Goal: Task Accomplishment & Management: Complete application form

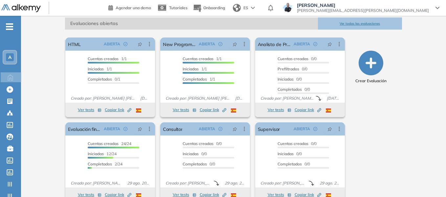
scroll to position [110, 0]
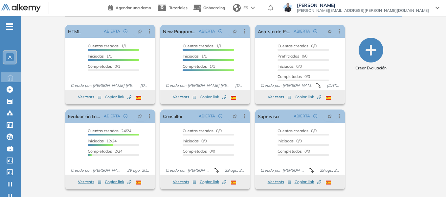
click at [9, 28] on span "-" at bounding box center [9, 25] width 7 height 5
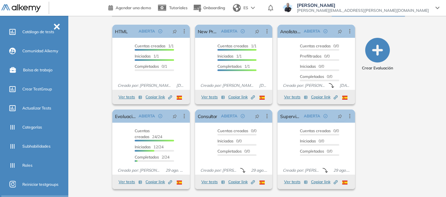
scroll to position [164, 0]
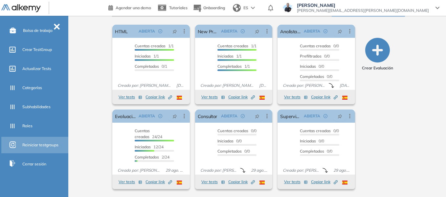
click at [35, 145] on span "Reiniciar testgroups" at bounding box center [40, 145] width 36 height 6
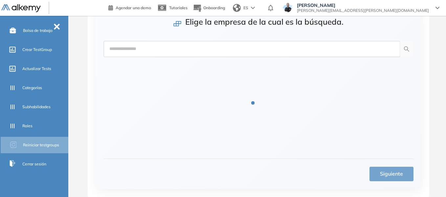
scroll to position [48, 0]
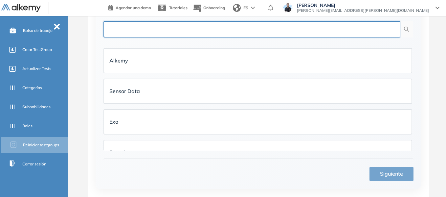
drag, startPoint x: 183, startPoint y: 31, endPoint x: 187, endPoint y: 15, distance: 16.2
click at [183, 31] on input "text" at bounding box center [251, 29] width 297 height 16
type input "*****"
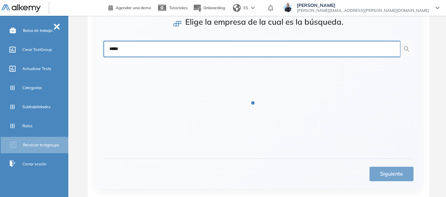
scroll to position [12, 0]
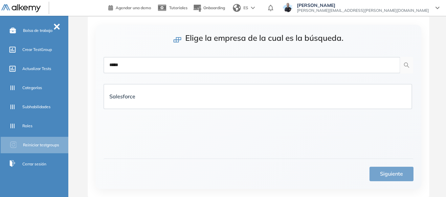
click at [165, 81] on li "Salesforce" at bounding box center [257, 96] width 308 height 31
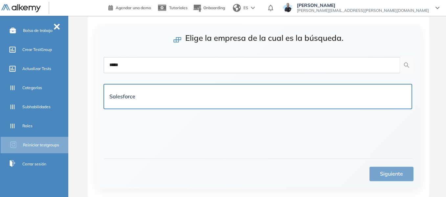
click at [171, 97] on div "Salesforce" at bounding box center [257, 96] width 297 height 8
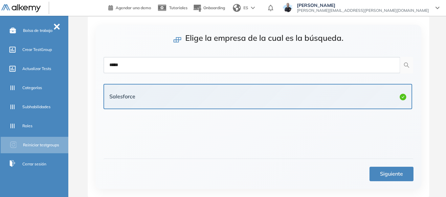
click at [385, 173] on span "Siguiente" at bounding box center [391, 173] width 23 height 8
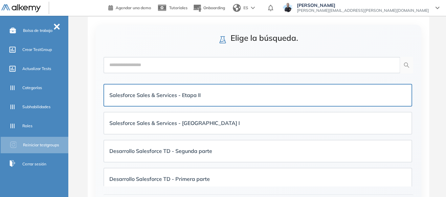
click at [204, 97] on div "Salesforce Sales & Services - Etapa II" at bounding box center [257, 95] width 297 height 8
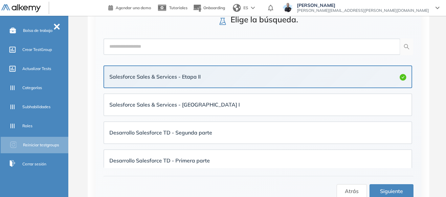
scroll to position [48, 0]
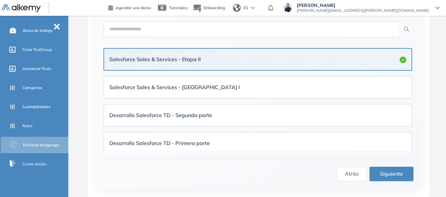
click at [399, 174] on span "Siguiente" at bounding box center [391, 173] width 23 height 8
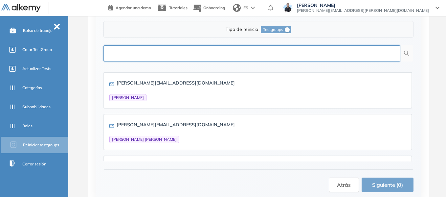
click at [315, 54] on input "text" at bounding box center [251, 53] width 297 height 16
paste input "**********"
type input "**********"
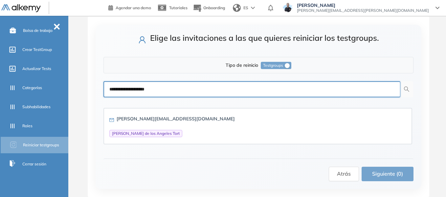
scroll to position [12, 0]
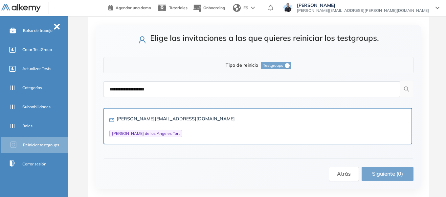
click at [193, 129] on div "mangel.tort@gmail.com María de los Angeles Tort" at bounding box center [257, 126] width 297 height 22
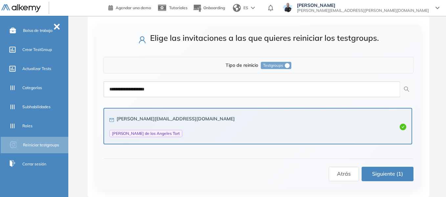
click at [387, 168] on button "Siguiente (1)" at bounding box center [387, 173] width 52 height 14
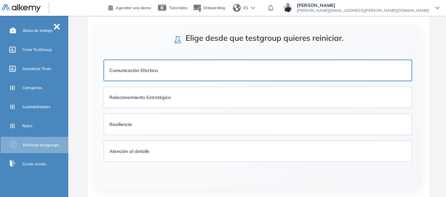
click at [149, 69] on strong "Comunicación Efectiva" at bounding box center [133, 70] width 49 height 6
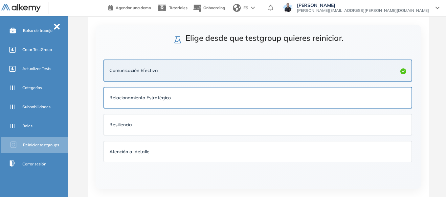
click at [156, 96] on strong "Relacionamiento Estratégico" at bounding box center [139, 98] width 61 height 6
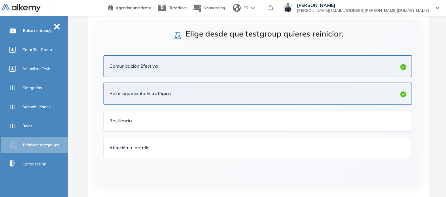
scroll to position [43, 0]
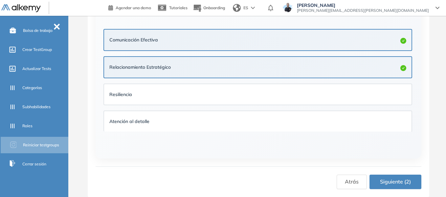
click at [388, 185] on span "Siguiente (2)" at bounding box center [395, 181] width 31 height 8
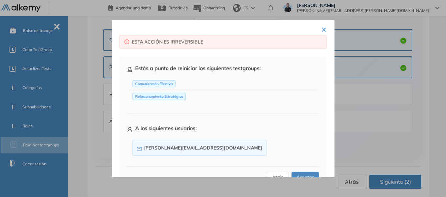
scroll to position [23, 0]
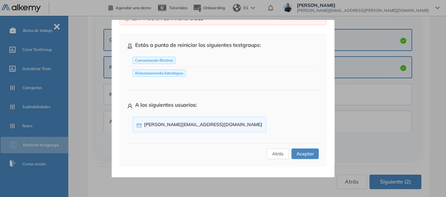
click at [301, 155] on span "Aceptar" at bounding box center [304, 153] width 17 height 7
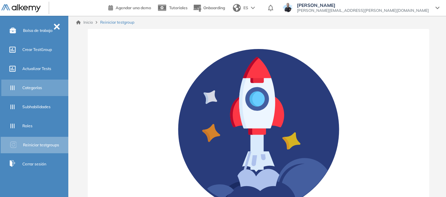
scroll to position [0, 0]
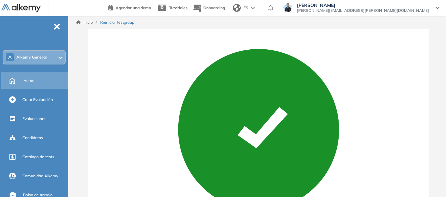
click at [32, 82] on span "Home" at bounding box center [28, 80] width 11 height 6
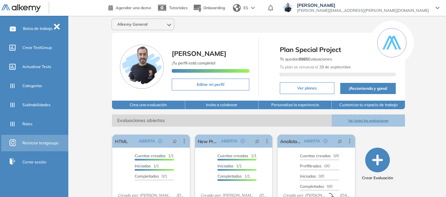
scroll to position [168, 0]
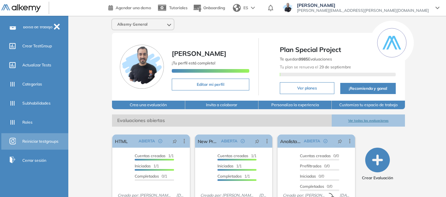
click at [46, 138] on div "Reiniciar testgroups" at bounding box center [44, 141] width 45 height 11
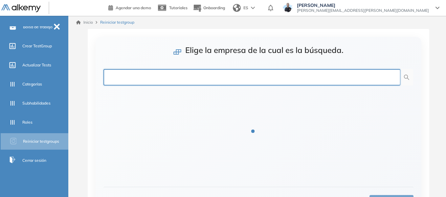
click at [180, 76] on input "text" at bounding box center [251, 77] width 297 height 16
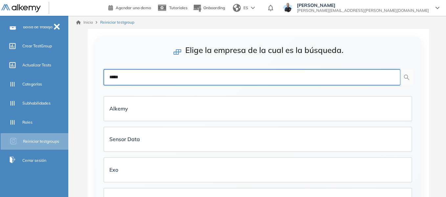
type input "*****"
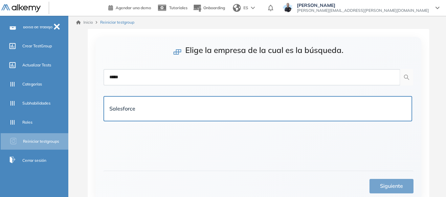
drag, startPoint x: 176, startPoint y: 98, endPoint x: 172, endPoint y: 100, distance: 4.7
click at [176, 98] on div "Salesforce" at bounding box center [257, 108] width 307 height 24
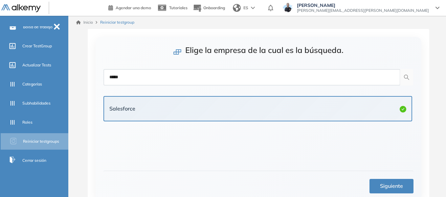
click at [390, 188] on span "Siguiente" at bounding box center [391, 185] width 23 height 8
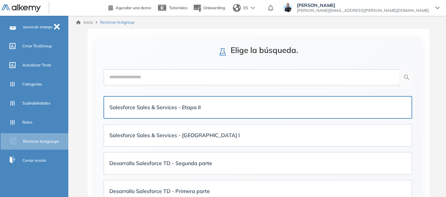
click at [207, 107] on div "Salesforce Sales & Services - Etapa II" at bounding box center [257, 107] width 297 height 8
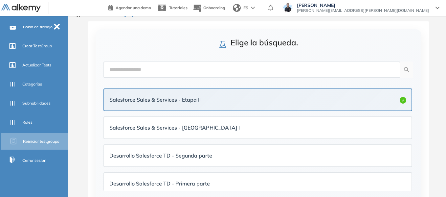
scroll to position [48, 0]
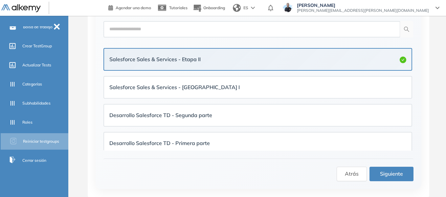
click at [397, 176] on span "Siguiente" at bounding box center [391, 173] width 23 height 8
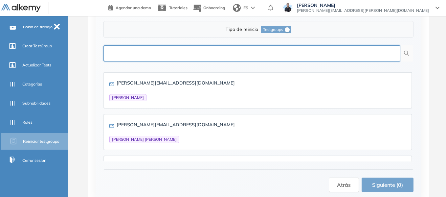
click at [299, 50] on input "text" at bounding box center [251, 53] width 297 height 16
paste input "**********"
type input "**********"
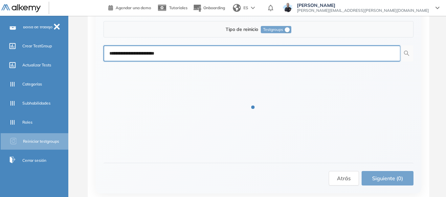
scroll to position [12, 0]
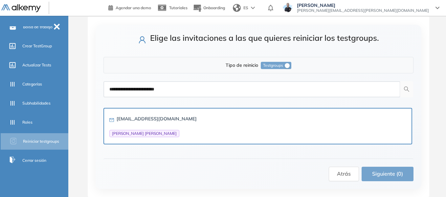
click at [165, 128] on div "joseluisojedafdez@gmail.com Jose Luis Ojeda Fernández" at bounding box center [152, 126] width 87 height 22
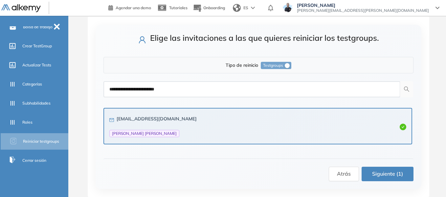
click at [393, 179] on button "Siguiente (1)" at bounding box center [387, 173] width 52 height 14
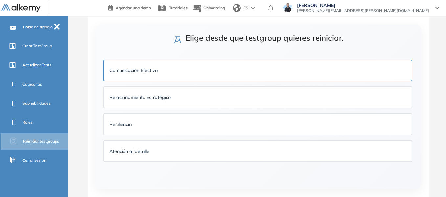
click at [249, 68] on div "Comunicación Efectiva" at bounding box center [257, 70] width 297 height 7
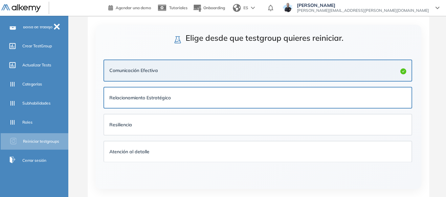
click at [244, 96] on div "Relacionamiento Estratégico" at bounding box center [257, 97] width 297 height 7
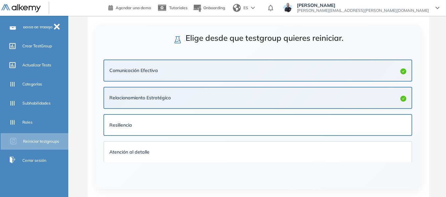
click at [240, 127] on div "Resiliencia" at bounding box center [257, 124] width 297 height 7
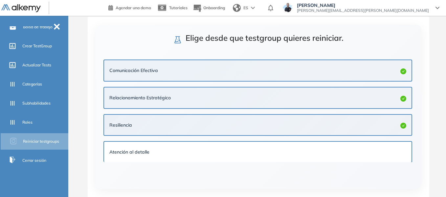
click at [244, 148] on div "Atención al detalle" at bounding box center [257, 152] width 297 height 10
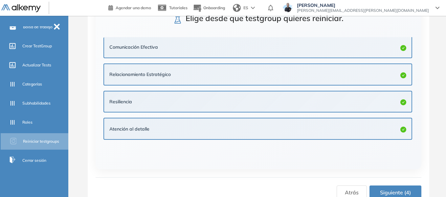
scroll to position [43, 0]
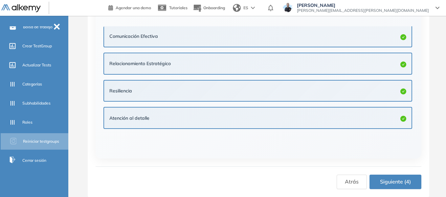
click at [390, 188] on button "Siguiente (4)" at bounding box center [395, 181] width 52 height 14
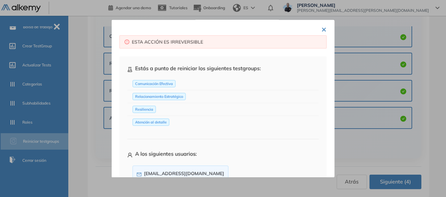
scroll to position [49, 0]
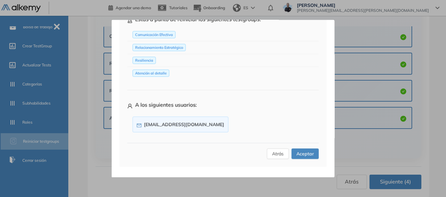
click at [300, 150] on span "Aceptar" at bounding box center [304, 153] width 17 height 7
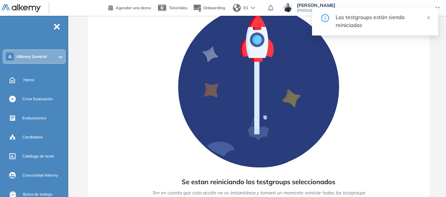
scroll to position [0, 0]
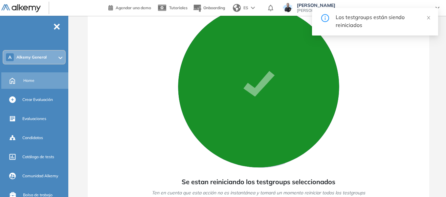
click at [35, 75] on div "Home" at bounding box center [45, 80] width 44 height 11
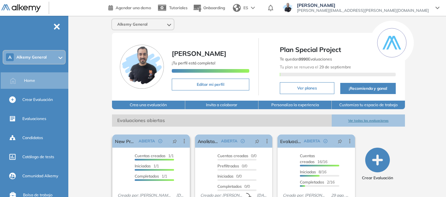
scroll to position [66, 0]
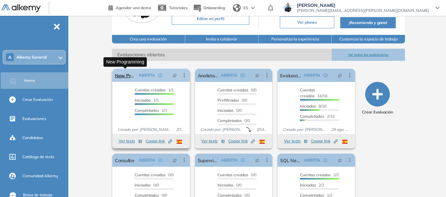
click at [126, 73] on link "New Programming" at bounding box center [125, 75] width 21 height 13
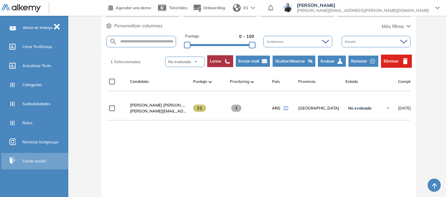
scroll to position [168, 0]
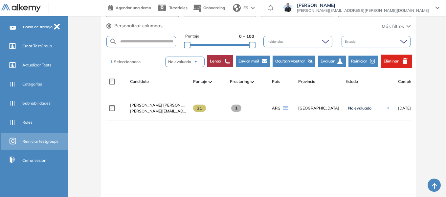
click at [37, 140] on span "Reiniciar testgroups" at bounding box center [40, 141] width 36 height 6
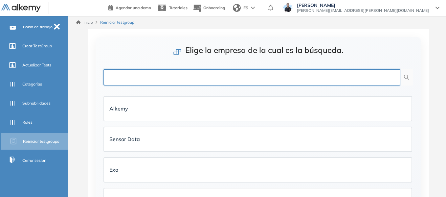
click at [149, 77] on input "text" at bounding box center [251, 77] width 297 height 16
type input "******"
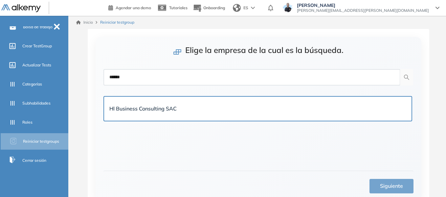
click at [158, 112] on div "Hl Business Consulting SAC" at bounding box center [142, 108] width 67 height 8
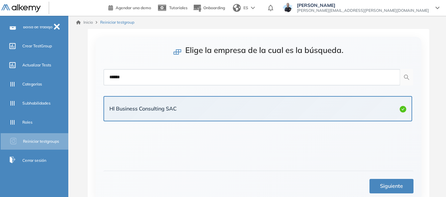
click at [401, 188] on span "Siguiente" at bounding box center [391, 185] width 23 height 8
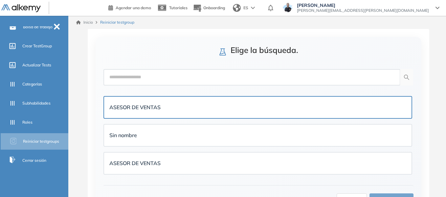
click at [149, 104] on strong "ASESOR DE VENTAS" at bounding box center [134, 107] width 51 height 7
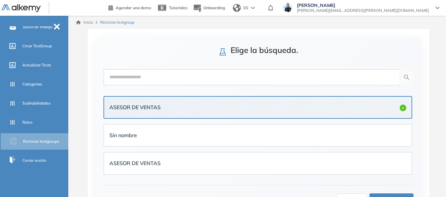
click at [408, 194] on button "Siguiente" at bounding box center [391, 200] width 44 height 14
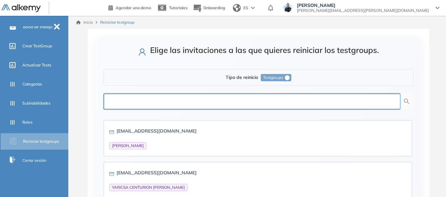
click at [194, 103] on input "text" at bounding box center [251, 101] width 297 height 16
type input "**********"
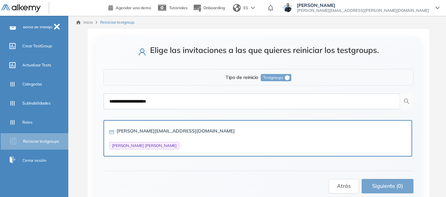
click at [187, 137] on div "[PERSON_NAME][EMAIL_ADDRESS][DOMAIN_NAME] [PERSON_NAME] [PERSON_NAME]" at bounding box center [257, 138] width 297 height 22
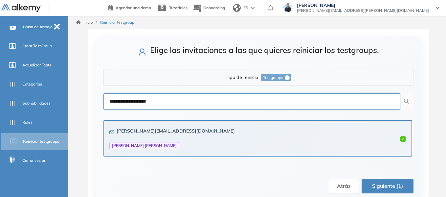
drag, startPoint x: 177, startPoint y: 101, endPoint x: 97, endPoint y: 105, distance: 80.2
click at [97, 105] on div "**********" at bounding box center [258, 119] width 326 height 164
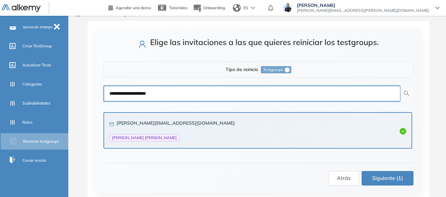
scroll to position [12, 0]
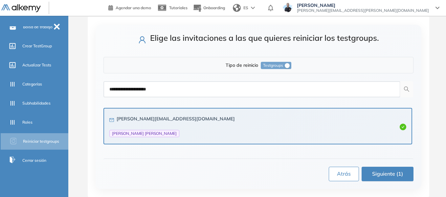
click at [346, 176] on span "Atrás" at bounding box center [344, 173] width 14 height 8
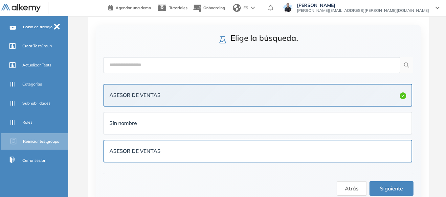
click at [191, 148] on div "ASESOR DE VENTAS" at bounding box center [257, 151] width 297 height 8
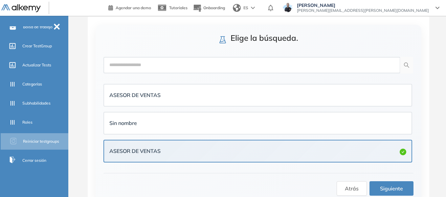
click at [405, 188] on button "Siguiente" at bounding box center [391, 188] width 44 height 14
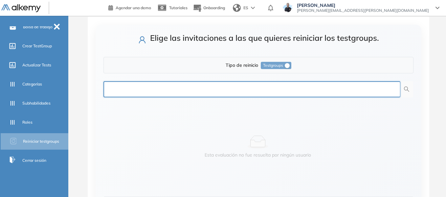
click at [231, 91] on input "text" at bounding box center [251, 89] width 297 height 16
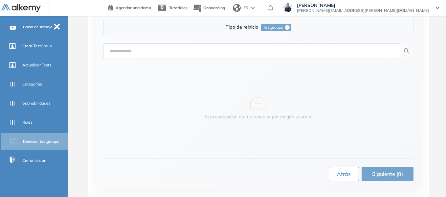
click at [345, 177] on span "Atrás" at bounding box center [344, 174] width 14 height 8
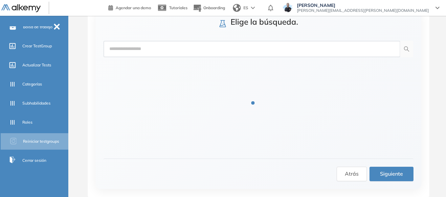
scroll to position [27, 0]
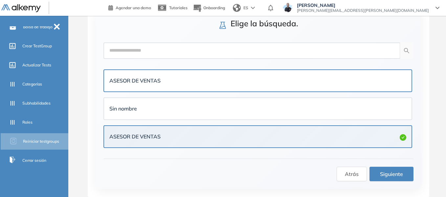
click at [224, 80] on div "ASESOR DE VENTAS" at bounding box center [257, 80] width 297 height 8
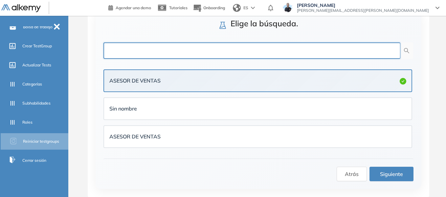
click at [239, 48] on input "text" at bounding box center [251, 50] width 297 height 16
paste input "**********"
type input "**********"
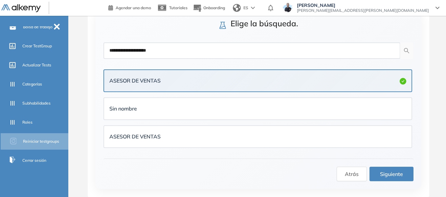
click at [397, 177] on span "Siguiente" at bounding box center [391, 174] width 23 height 8
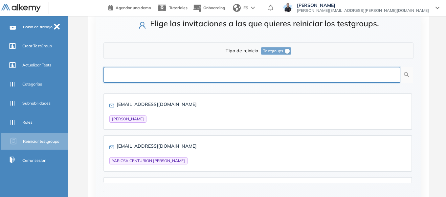
click at [242, 80] on input "text" at bounding box center [251, 75] width 297 height 16
paste input "**********"
type input "**********"
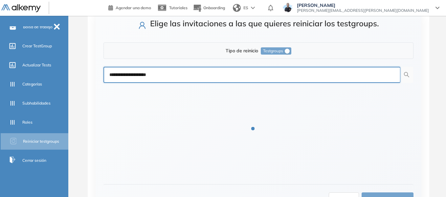
scroll to position [12, 0]
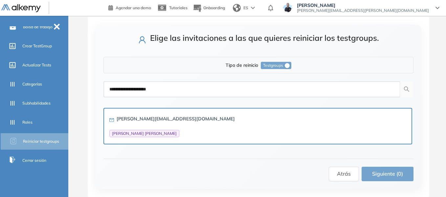
click at [196, 118] on div "[PERSON_NAME][EMAIL_ADDRESS][DOMAIN_NAME] [PERSON_NAME] [PERSON_NAME]" at bounding box center [257, 126] width 297 height 22
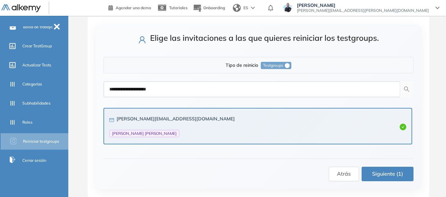
click at [403, 177] on button "Siguiente (1)" at bounding box center [387, 173] width 52 height 14
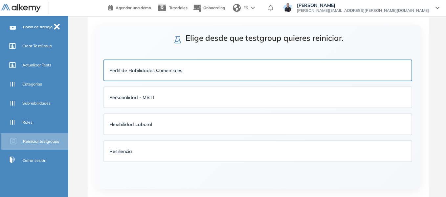
drag, startPoint x: 372, startPoint y: 68, endPoint x: 373, endPoint y: 80, distance: 11.8
click at [372, 69] on div "Perfil de Habilidades Comerciales" at bounding box center [257, 70] width 297 height 7
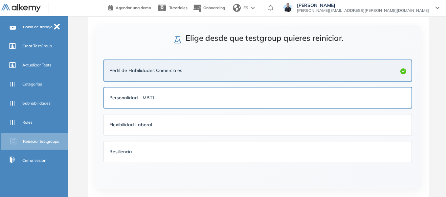
click at [373, 93] on div "Personalidad - MBTI" at bounding box center [257, 98] width 297 height 10
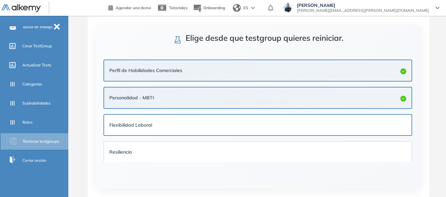
click at [370, 126] on div "Flexibilidad Laboral" at bounding box center [257, 124] width 297 height 7
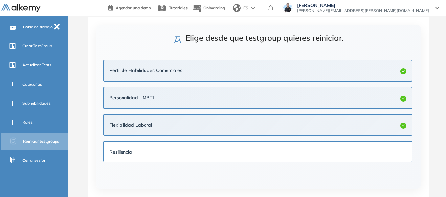
click at [367, 148] on div "Resiliencia" at bounding box center [257, 151] width 297 height 7
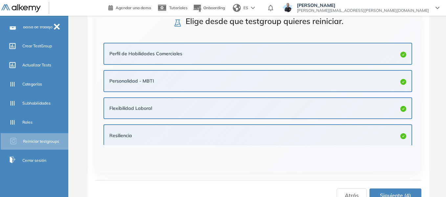
scroll to position [43, 0]
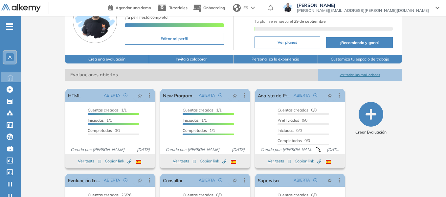
scroll to position [110, 0]
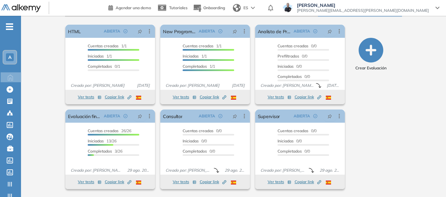
click at [11, 25] on span "-" at bounding box center [9, 25] width 7 height 5
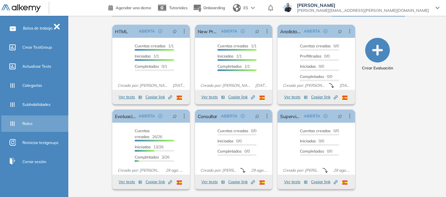
scroll to position [168, 0]
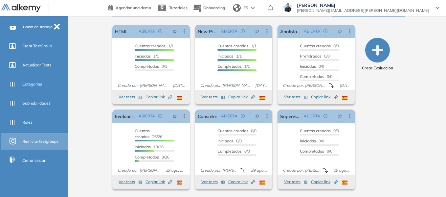
click at [36, 141] on span "Reiniciar testgroups" at bounding box center [40, 141] width 36 height 6
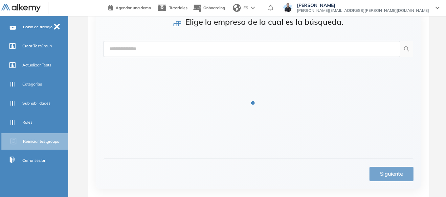
scroll to position [48, 0]
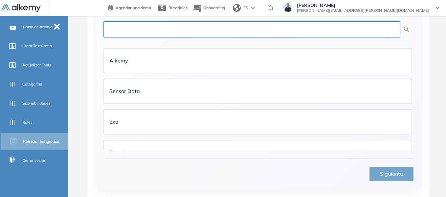
click at [167, 31] on input "text" at bounding box center [251, 29] width 297 height 16
type input "******"
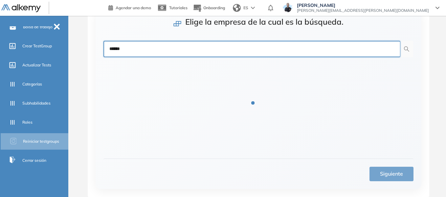
scroll to position [12, 0]
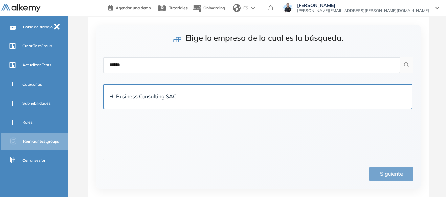
click at [172, 94] on strong "Hl Business Consulting SAC" at bounding box center [142, 96] width 67 height 7
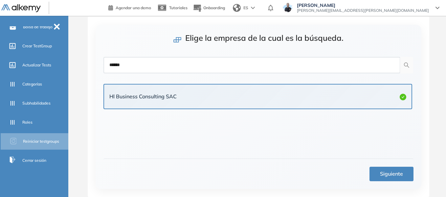
click at [391, 167] on button "Siguiente" at bounding box center [391, 173] width 44 height 14
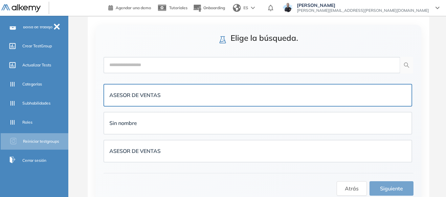
click at [201, 99] on div "ASESOR DE VENTAS" at bounding box center [257, 95] width 297 height 11
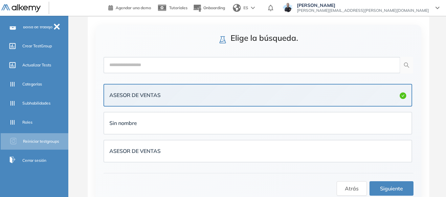
click at [393, 186] on span "Siguiente" at bounding box center [391, 188] width 23 height 8
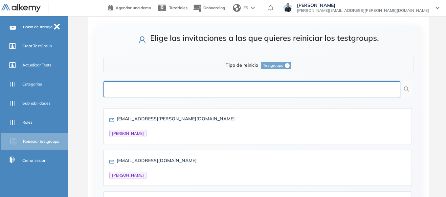
click at [277, 87] on input "text" at bounding box center [251, 89] width 297 height 16
type input "*******"
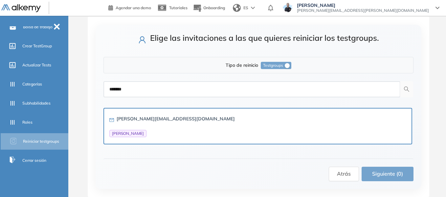
click at [170, 129] on div "[PERSON_NAME][EMAIL_ADDRESS][DOMAIN_NAME] [PERSON_NAME] [PERSON_NAME]" at bounding box center [171, 126] width 125 height 22
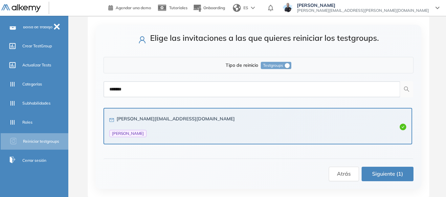
click at [392, 175] on span "Siguiente (1)" at bounding box center [387, 173] width 31 height 8
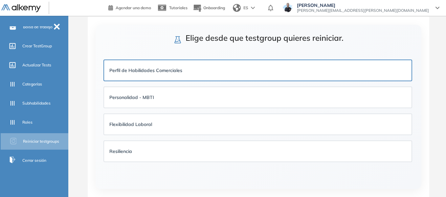
click at [191, 73] on div "Perfil de Habilidades Comerciales" at bounding box center [257, 70] width 297 height 7
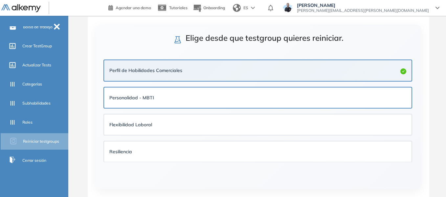
click at [195, 101] on div "Personalidad - MBTI" at bounding box center [257, 98] width 297 height 10
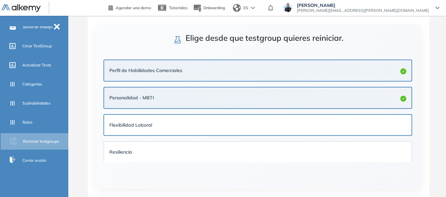
drag, startPoint x: 183, startPoint y: 125, endPoint x: 181, endPoint y: 152, distance: 26.7
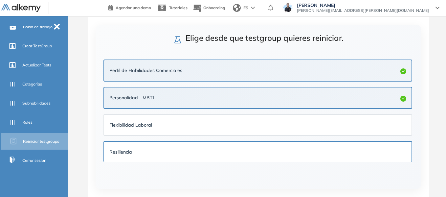
click at [183, 126] on div "Flexibilidad Laboral" at bounding box center [257, 124] width 297 height 7
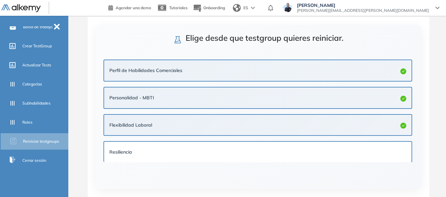
drag, startPoint x: 180, startPoint y: 153, endPoint x: 187, endPoint y: 149, distance: 8.4
click at [180, 153] on div "Resiliencia" at bounding box center [257, 151] width 297 height 7
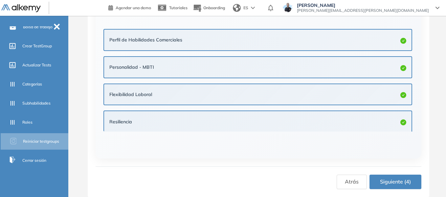
scroll to position [4, 0]
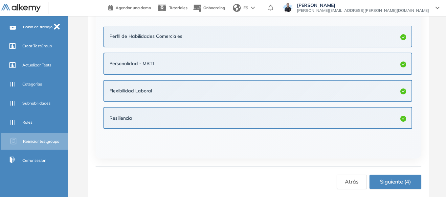
click at [394, 179] on span "Siguiente (4)" at bounding box center [395, 181] width 31 height 8
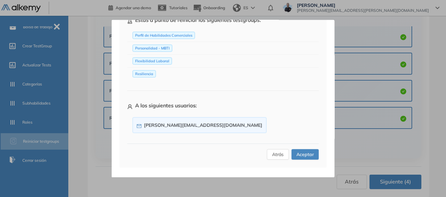
scroll to position [49, 0]
click at [307, 154] on span "Aceptar" at bounding box center [304, 153] width 17 height 7
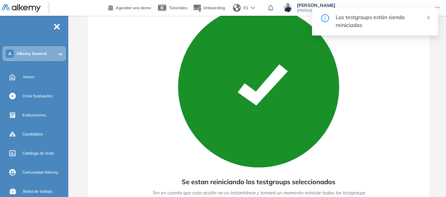
scroll to position [0, 0]
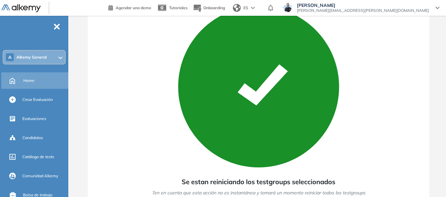
click at [33, 84] on div "Home" at bounding box center [45, 80] width 44 height 11
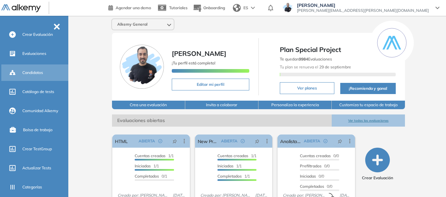
scroll to position [66, 0]
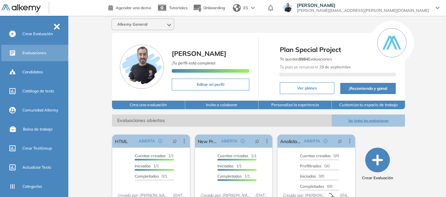
click at [39, 57] on div "Evaluaciones" at bounding box center [44, 52] width 45 height 11
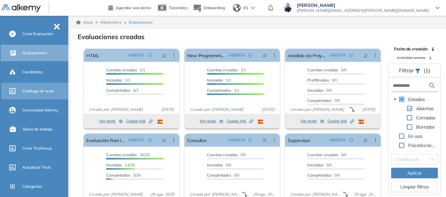
click at [40, 91] on span "Catálogo de tests" at bounding box center [38, 91] width 32 height 6
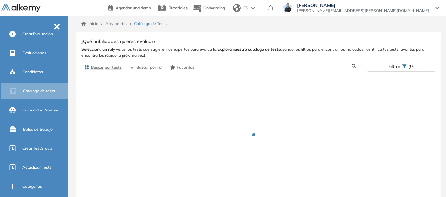
click at [308, 67] on input "text" at bounding box center [321, 66] width 59 height 6
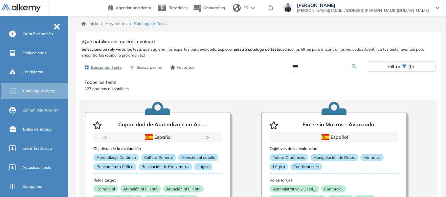
type input "****"
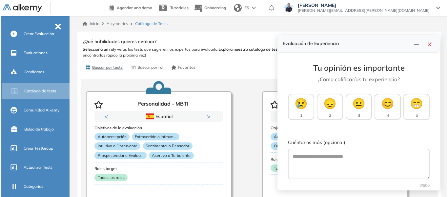
scroll to position [53, 0]
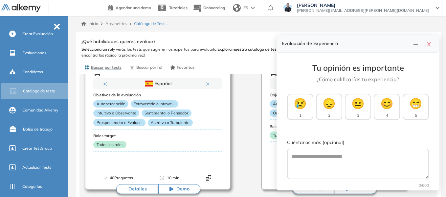
click at [138, 188] on button "Detalles" at bounding box center [137, 189] width 42 height 10
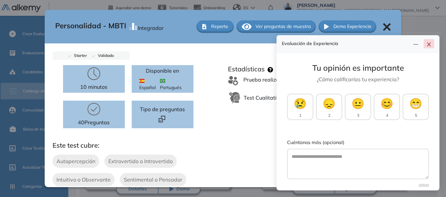
click at [430, 44] on icon "close" at bounding box center [428, 44] width 5 height 5
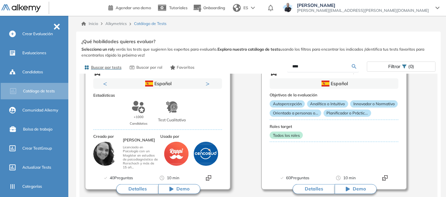
click at [140, 189] on button "Detalles" at bounding box center [137, 189] width 42 height 10
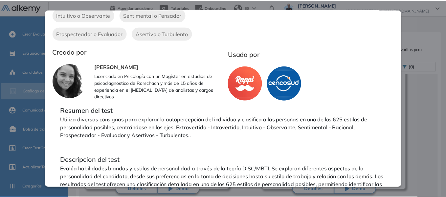
scroll to position [186, 0]
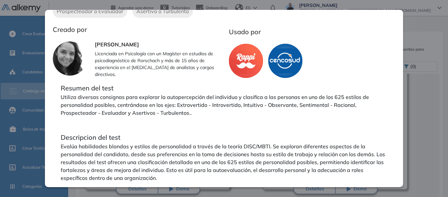
click at [417, 33] on div "Personalidad - MBTI Integrador Reporte Ver preguntas de muestra Demo Experienci…" at bounding box center [259, 120] width 367 height 176
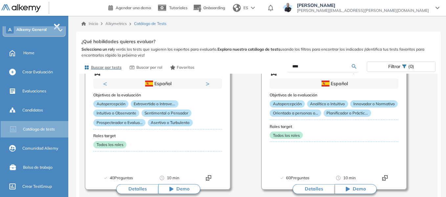
scroll to position [0, 0]
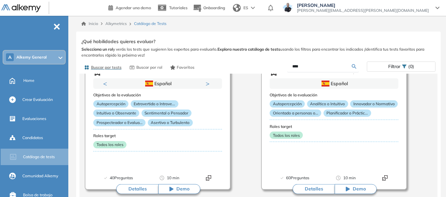
drag, startPoint x: 33, startPoint y: 56, endPoint x: 41, endPoint y: 60, distance: 8.8
click at [33, 56] on span "Alkemy General" at bounding box center [31, 56] width 30 height 5
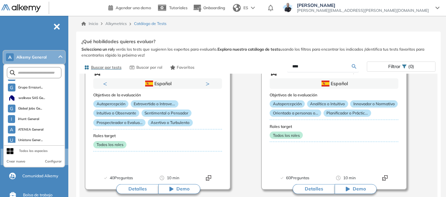
scroll to position [1776, 0]
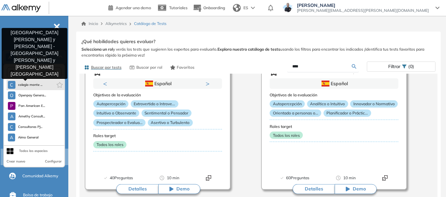
click at [33, 85] on span "colegio monte ..." at bounding box center [30, 84] width 25 height 5
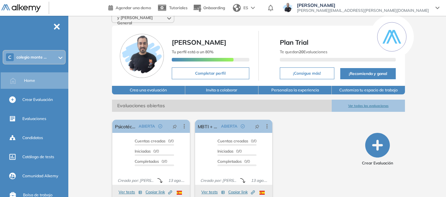
scroll to position [22, 0]
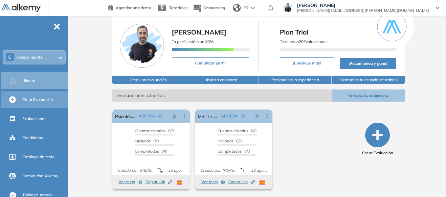
click at [41, 99] on span "Crear Evaluación" at bounding box center [37, 99] width 31 height 6
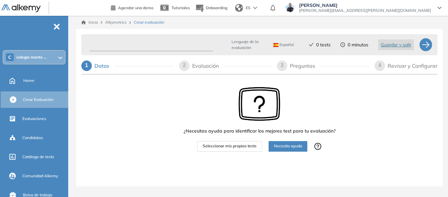
click at [147, 47] on input "text" at bounding box center [151, 44] width 124 height 13
click at [147, 45] on input "text" at bounding box center [151, 44] width 124 height 13
type input "*"
type input "**********"
click at [229, 141] on button "Seleccionar mis propios tests" at bounding box center [229, 146] width 65 height 11
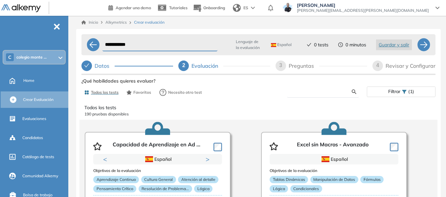
click at [310, 91] on input "text" at bounding box center [321, 92] width 59 height 6
type input "****"
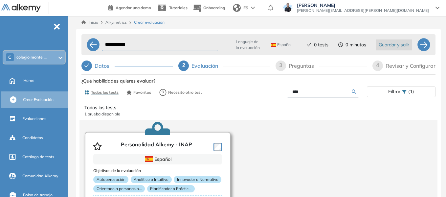
click at [222, 146] on article "Personalidad Alkemy - INAP Español Objetivos de la evaluación Autopercepción An…" at bounding box center [158, 197] width 146 height 131
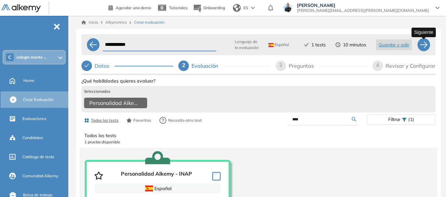
click at [426, 48] on div at bounding box center [423, 44] width 13 height 13
select select "*****"
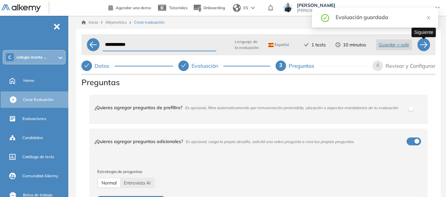
click at [421, 48] on div at bounding box center [423, 44] width 13 height 13
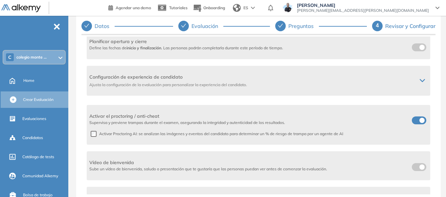
scroll to position [137, 0]
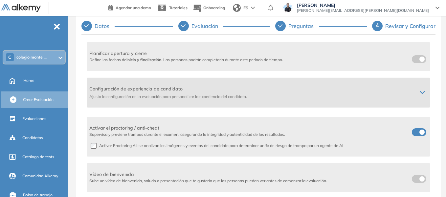
click at [421, 93] on icon at bounding box center [421, 92] width 5 height 5
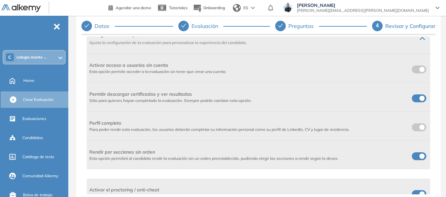
scroll to position [203, 0]
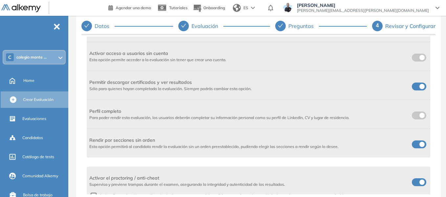
click at [417, 143] on span at bounding box center [414, 142] width 5 height 5
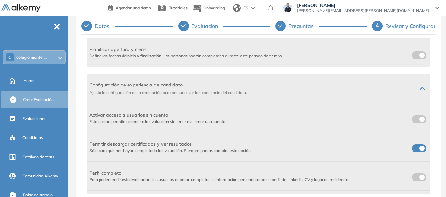
scroll to position [137, 0]
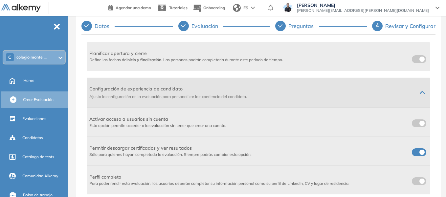
click at [420, 91] on icon at bounding box center [422, 92] width 4 height 2
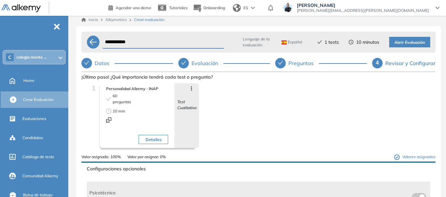
scroll to position [0, 0]
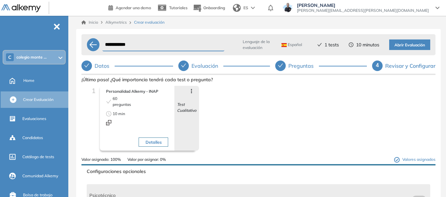
click at [414, 44] on span "Abrir Evaluación" at bounding box center [409, 45] width 31 height 6
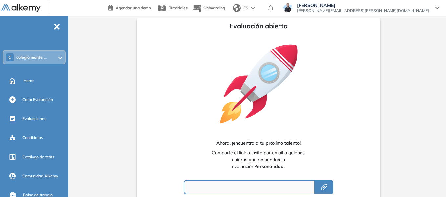
type input "**********"
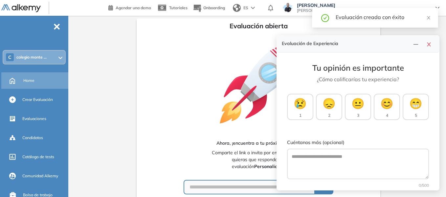
click at [31, 79] on span "Home" at bounding box center [28, 80] width 11 height 6
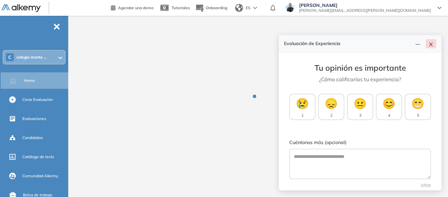
click at [432, 44] on button "button" at bounding box center [431, 43] width 11 height 9
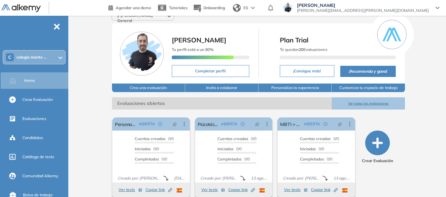
scroll to position [22, 0]
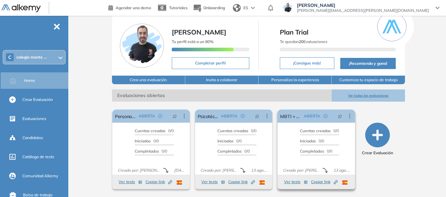
click at [323, 179] on span "Copiar link Created by potrace 1.16, written by Peter Selinger 2001-2019" at bounding box center [324, 182] width 27 height 6
click at [158, 183] on span "Copiar link Created by potrace 1.16, written by Peter Selinger 2001-2019" at bounding box center [158, 182] width 27 height 6
